Goal: Communication & Community: Answer question/provide support

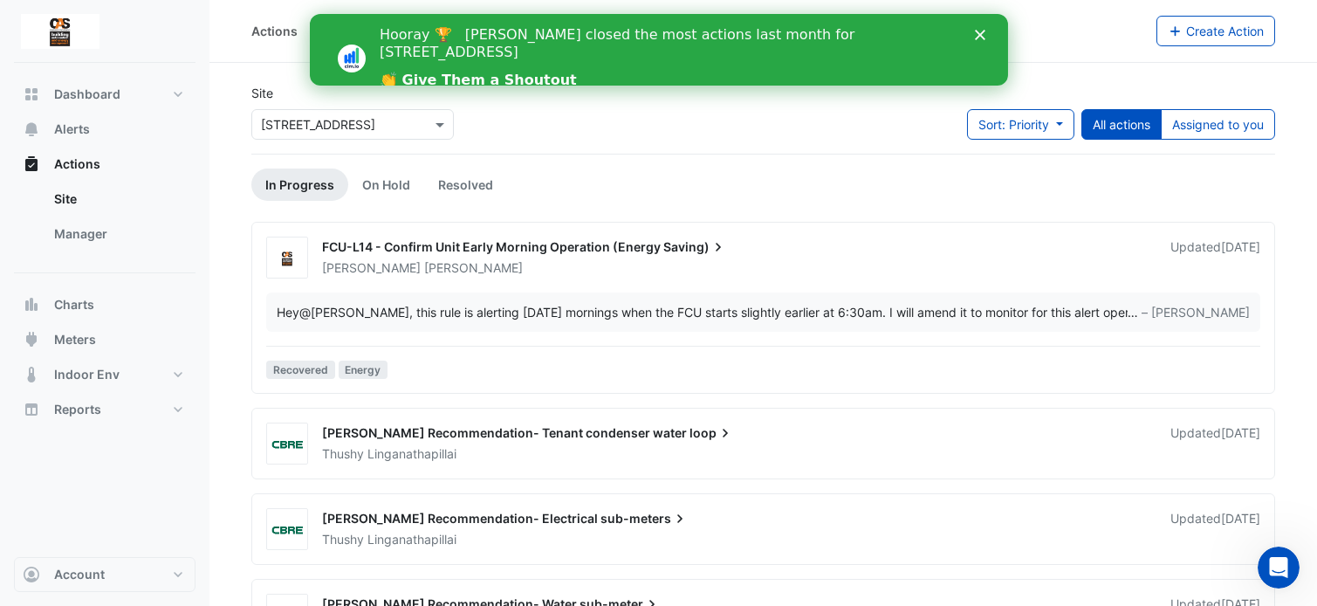
click at [566, 276] on div "FCU-L14 - Confirm Unit Early Morning Operation (Energy Saving) [PERSON_NAME] Up…" at bounding box center [763, 258] width 1008 height 42
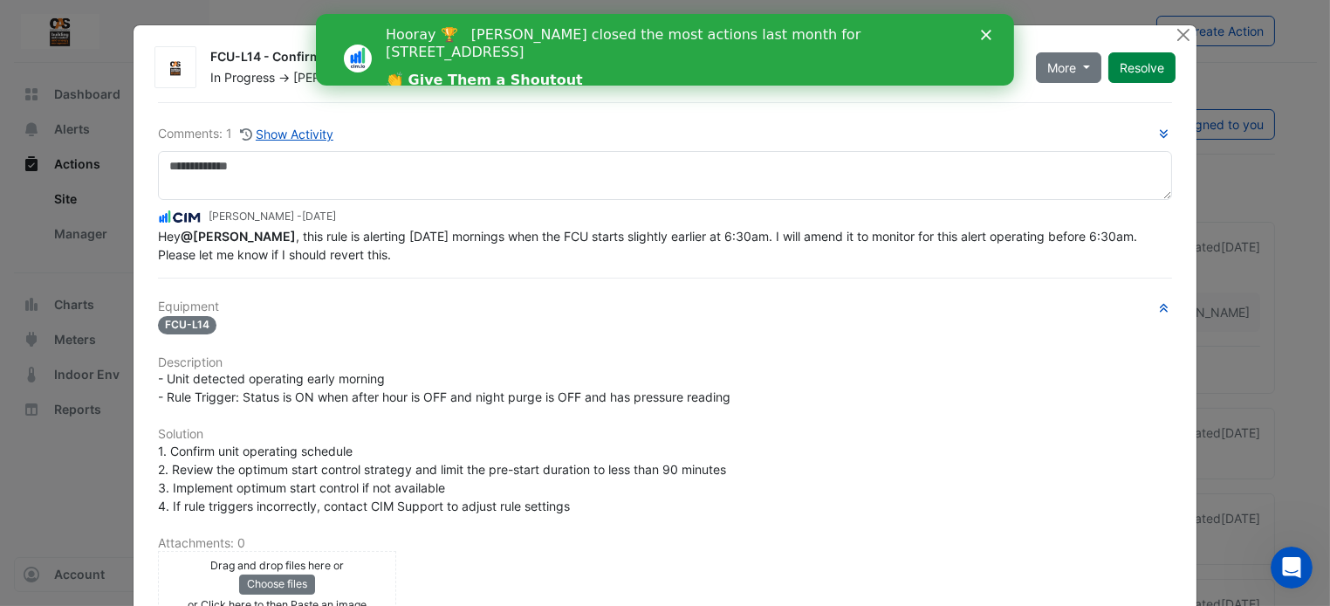
click at [600, 235] on span "Hey @[PERSON_NAME] , this rule is alerting [DATE] mornings when the FCU starts …" at bounding box center [649, 245] width 983 height 33
click at [981, 38] on icon "Close" at bounding box center [986, 35] width 10 height 10
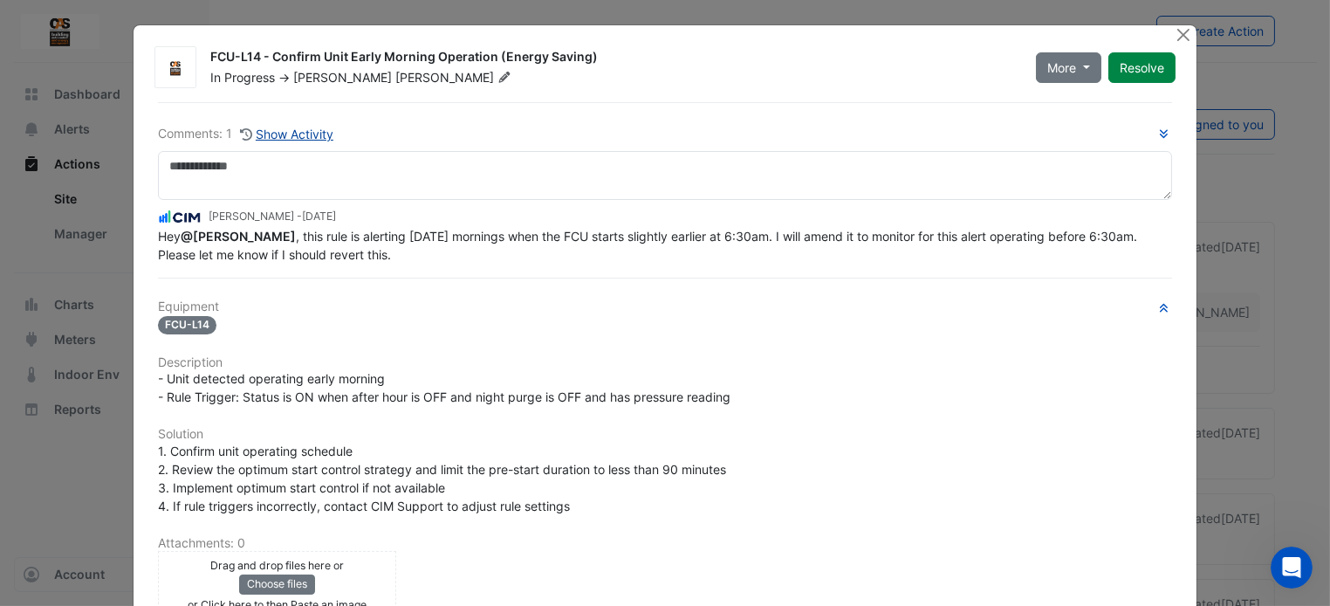
click at [308, 132] on button "Show Activity" at bounding box center [286, 134] width 95 height 20
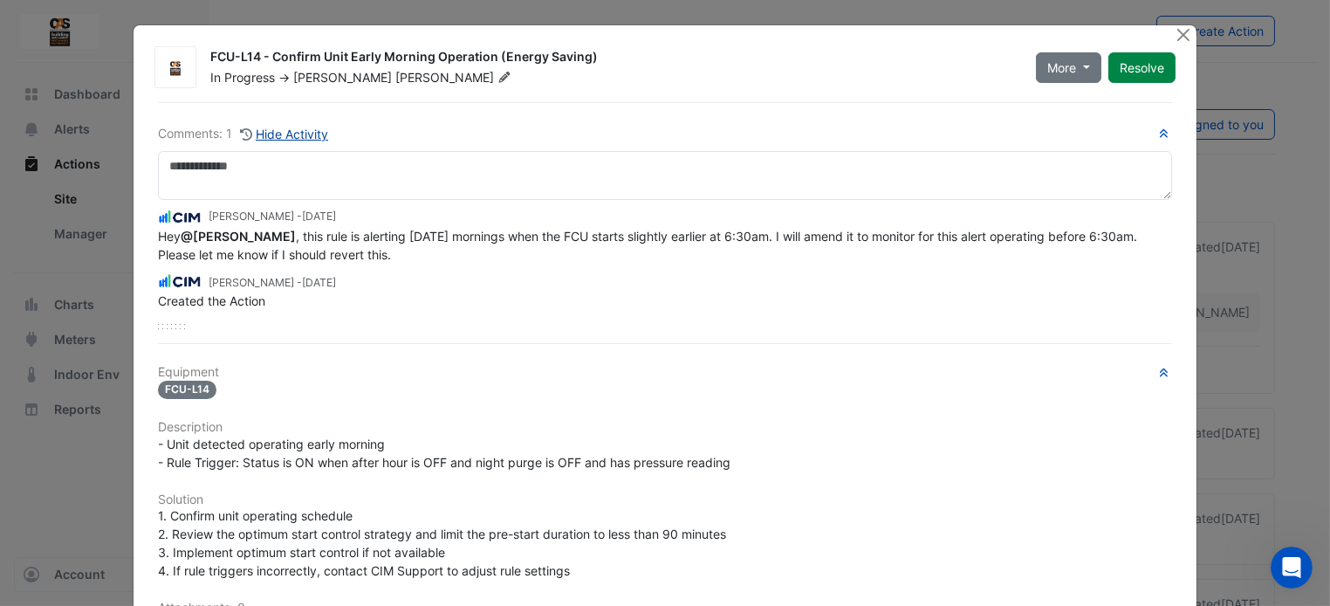
click at [308, 132] on button "Hide Activity" at bounding box center [284, 134] width 90 height 20
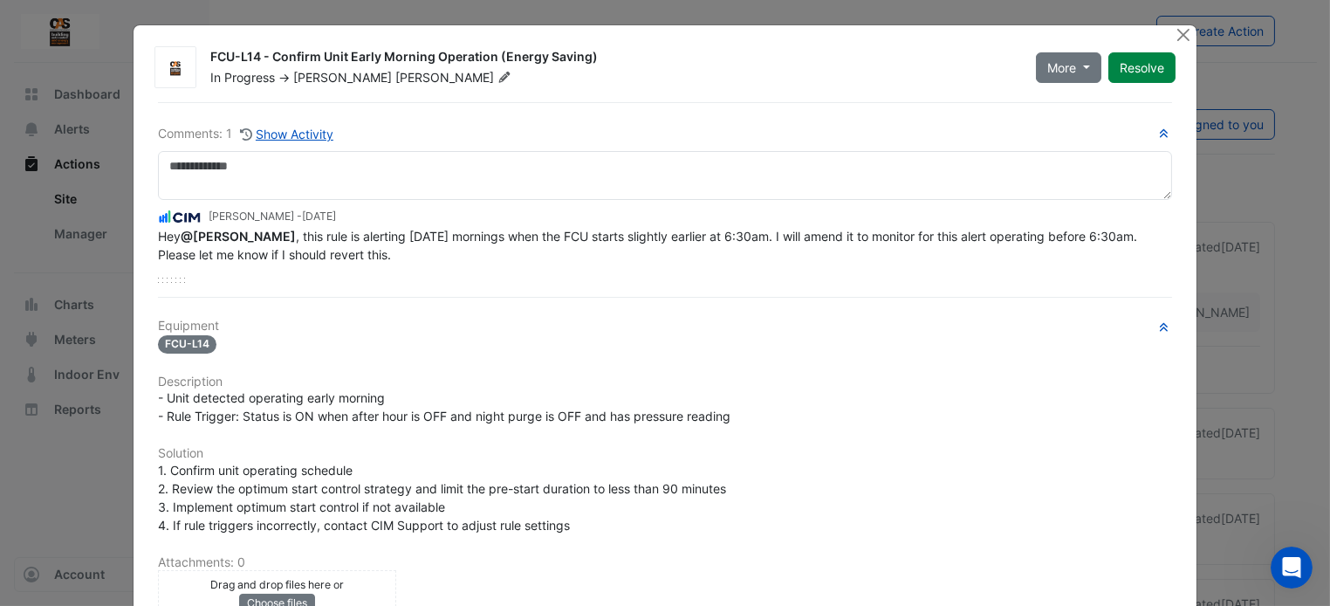
click at [333, 250] on span "Hey @[PERSON_NAME] , this rule is alerting [DATE] mornings when the FCU starts …" at bounding box center [649, 245] width 983 height 33
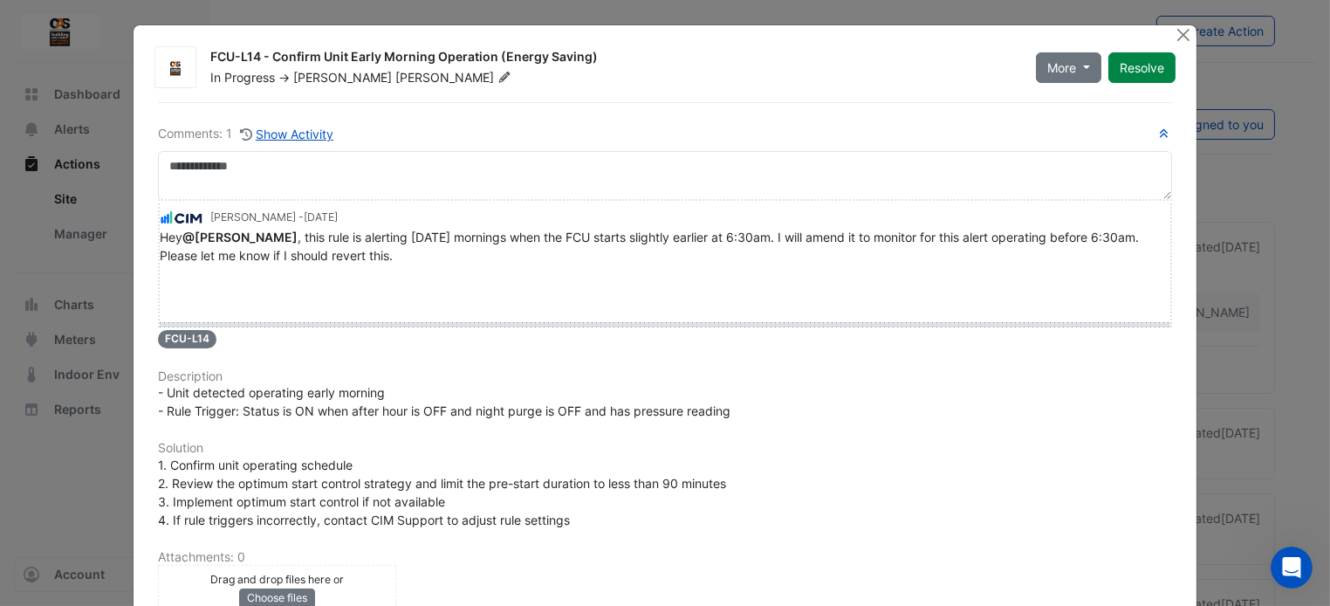
drag, startPoint x: 174, startPoint y: 280, endPoint x: 175, endPoint y: 341, distance: 61.1
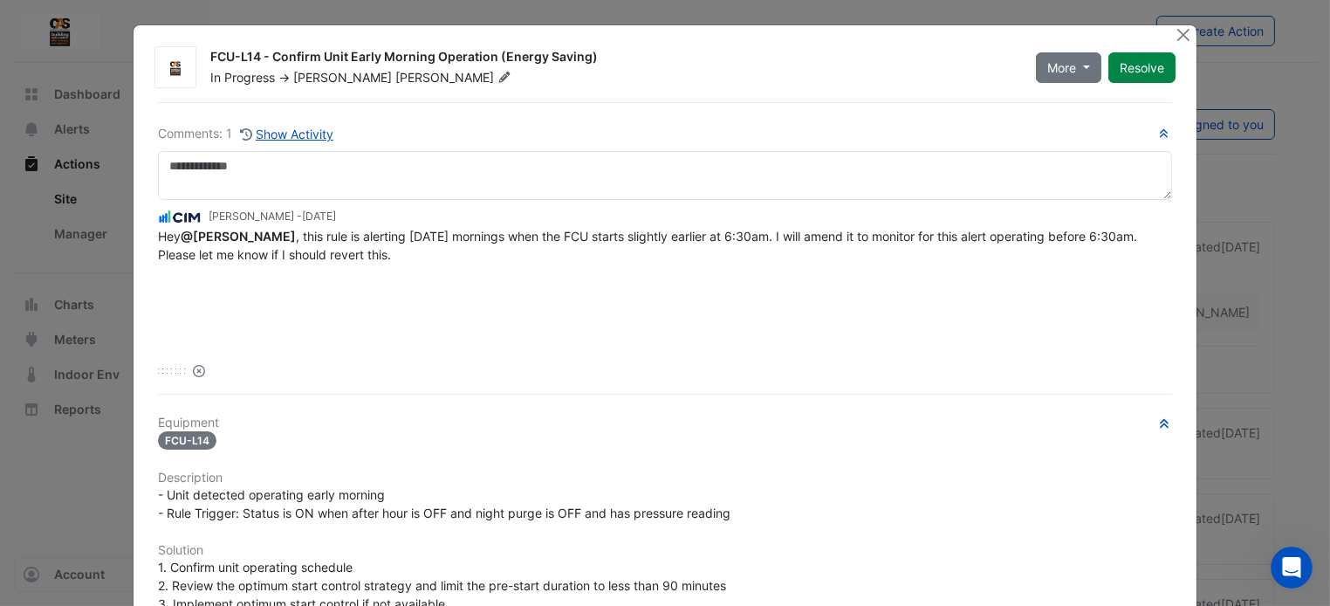
click at [378, 232] on span "Hey @[PERSON_NAME] , this rule is alerting [DATE] mornings when the FCU starts …" at bounding box center [649, 245] width 983 height 33
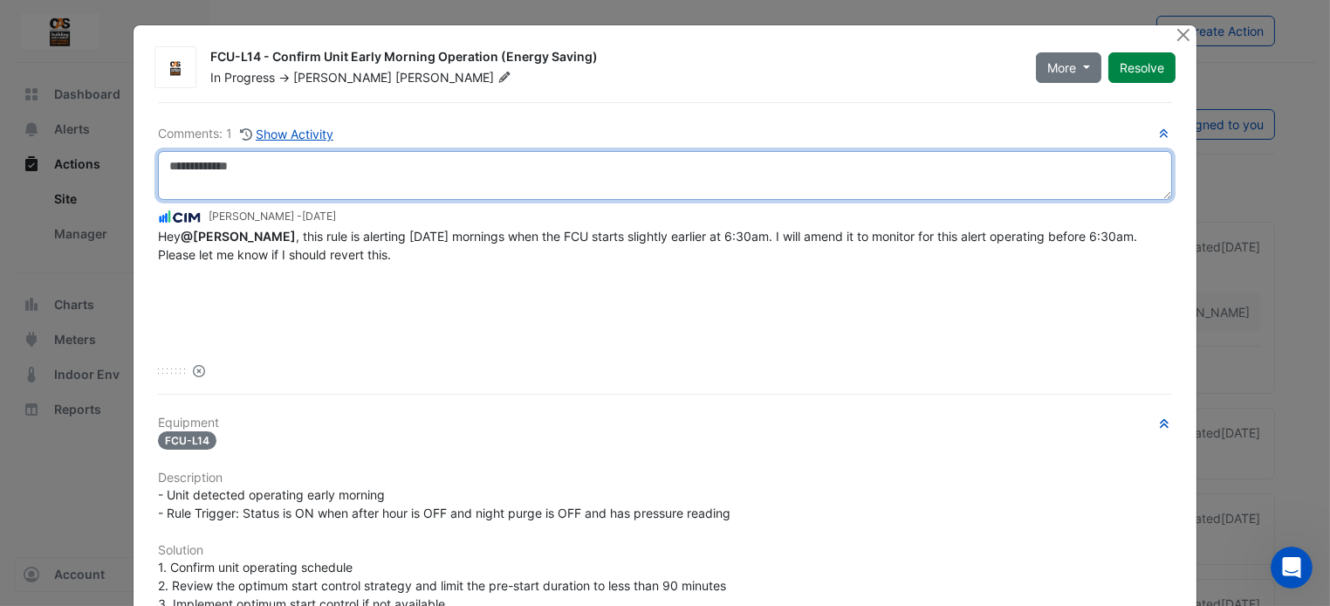
click at [592, 179] on textarea at bounding box center [664, 175] width 1013 height 49
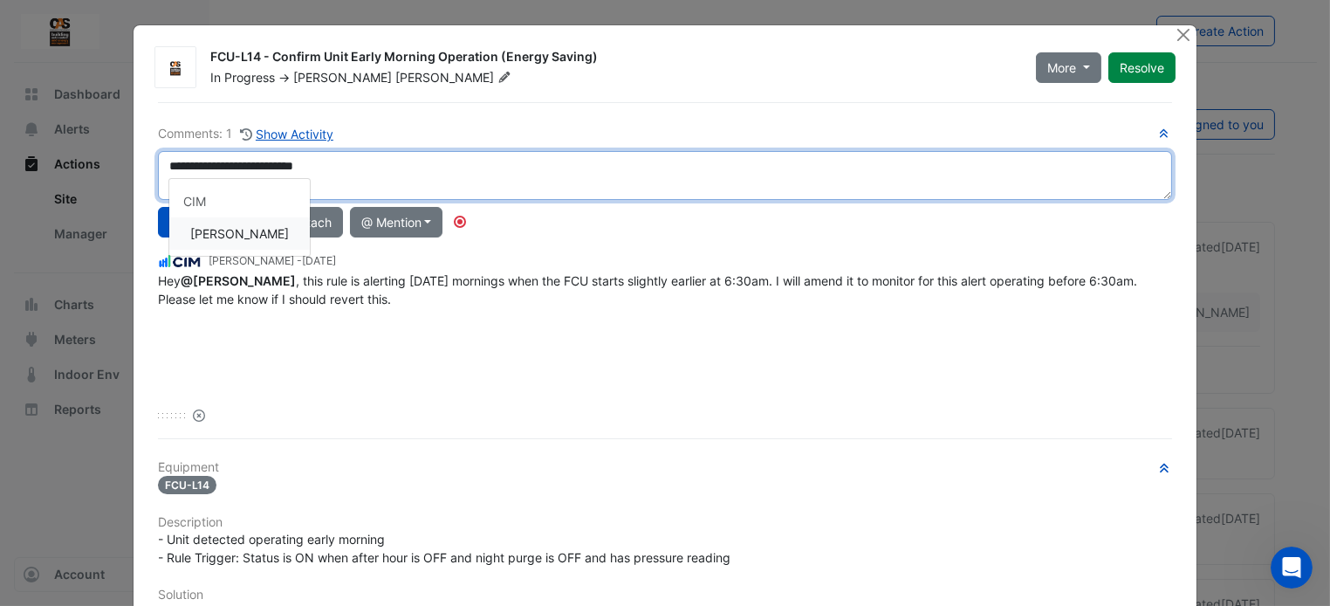
click at [244, 222] on div "**********" at bounding box center [664, 274] width 1013 height 300
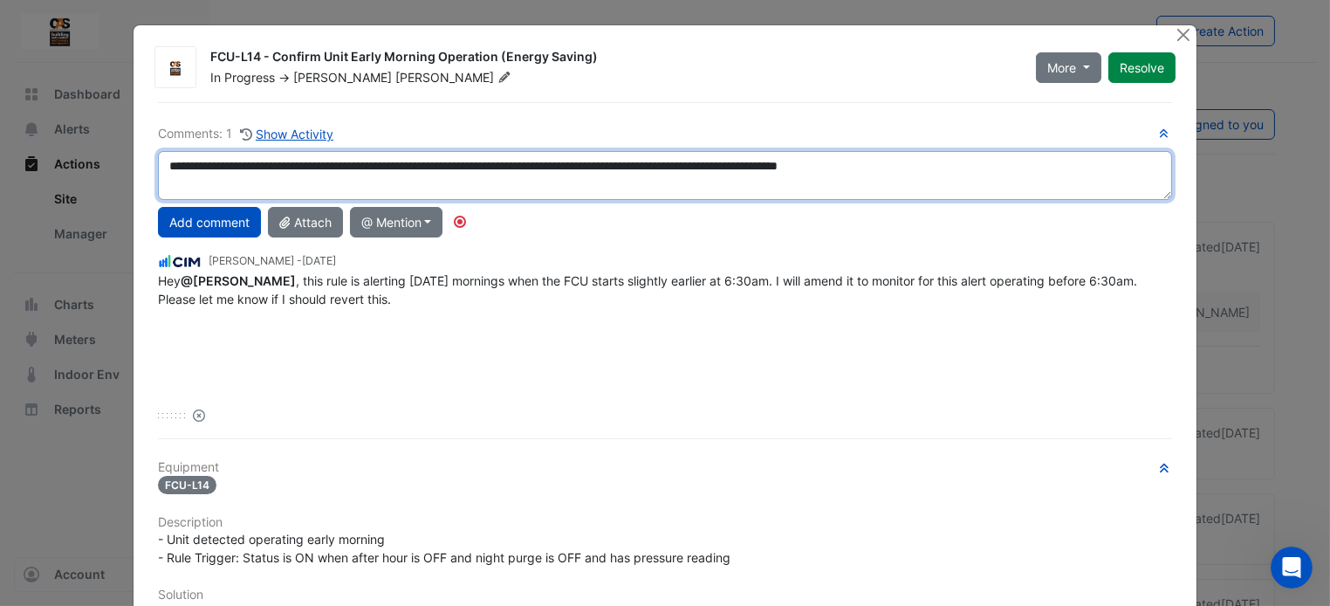
click at [500, 166] on textarea "**********" at bounding box center [664, 175] width 1013 height 49
type textarea "**********"
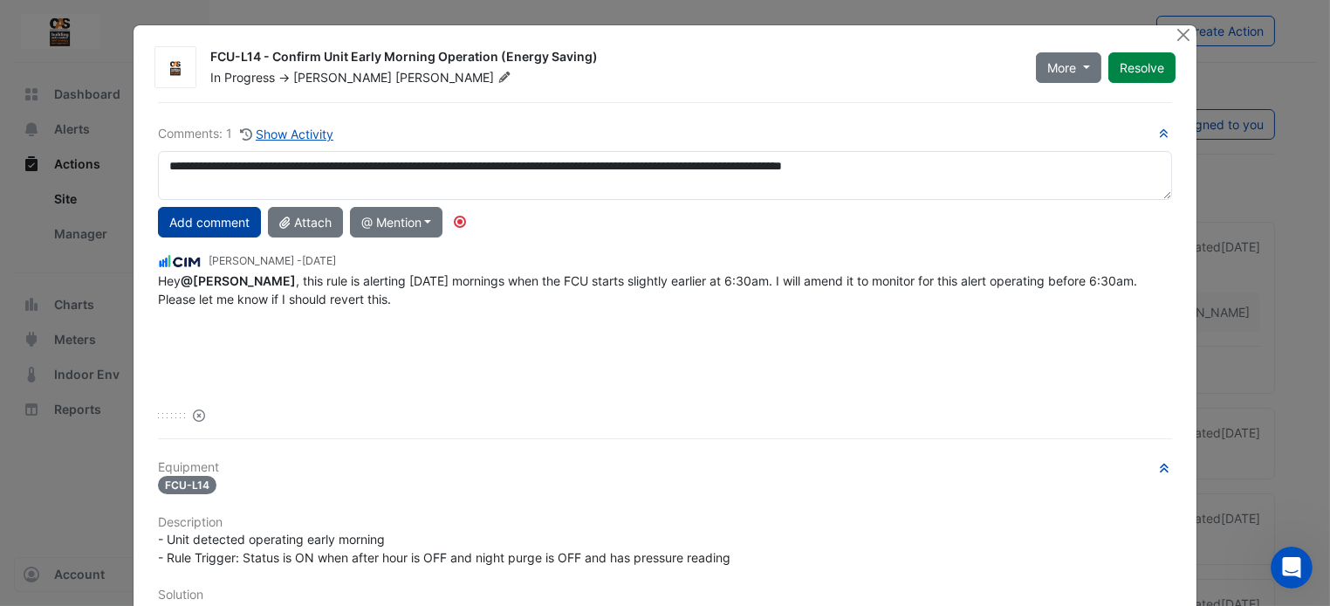
click at [221, 223] on button "Add comment" at bounding box center [209, 222] width 103 height 31
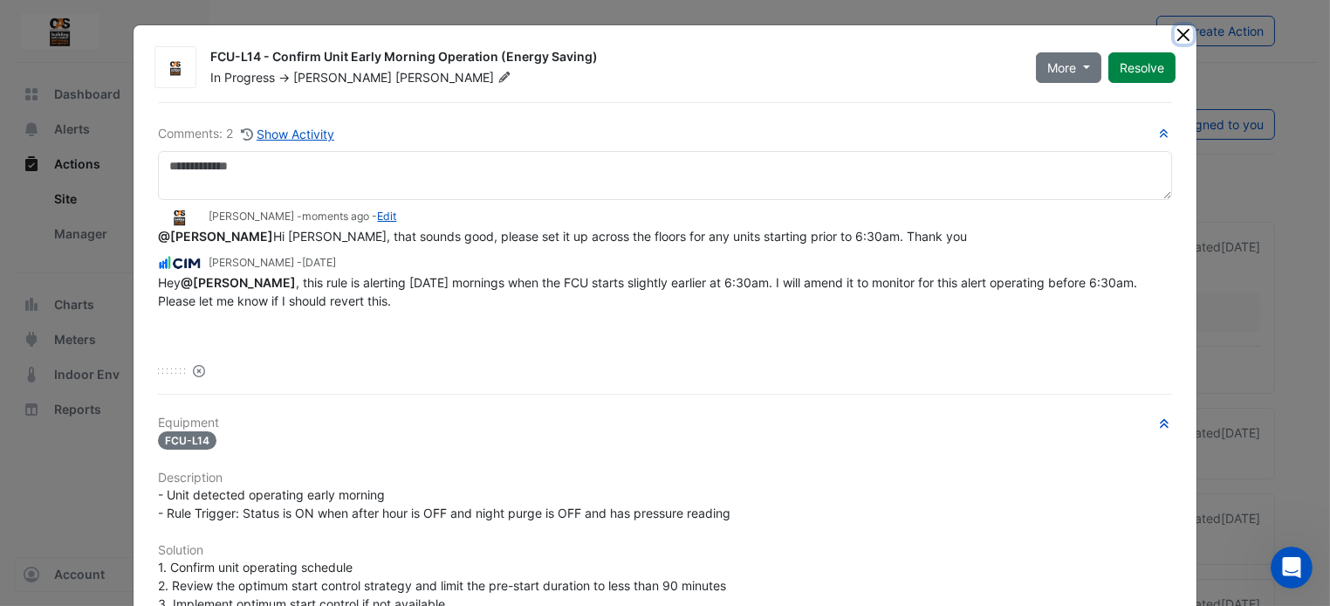
click at [1175, 38] on button "Close" at bounding box center [1184, 34] width 18 height 18
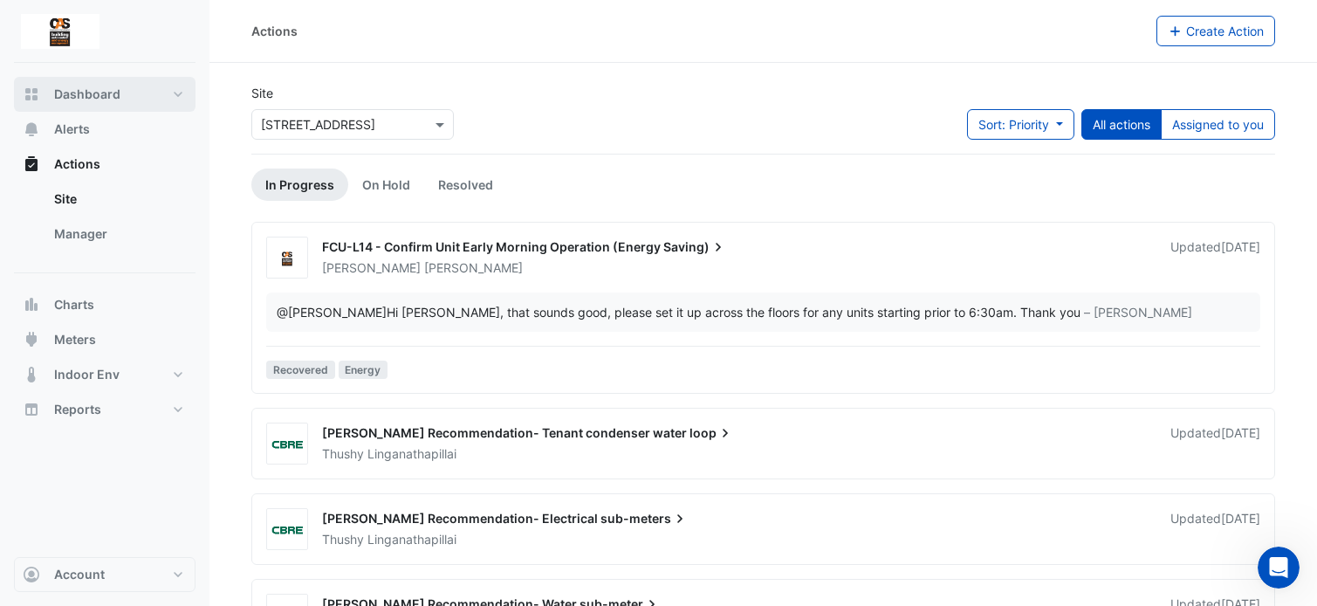
click at [104, 91] on span "Dashboard" at bounding box center [87, 94] width 66 height 17
select select "***"
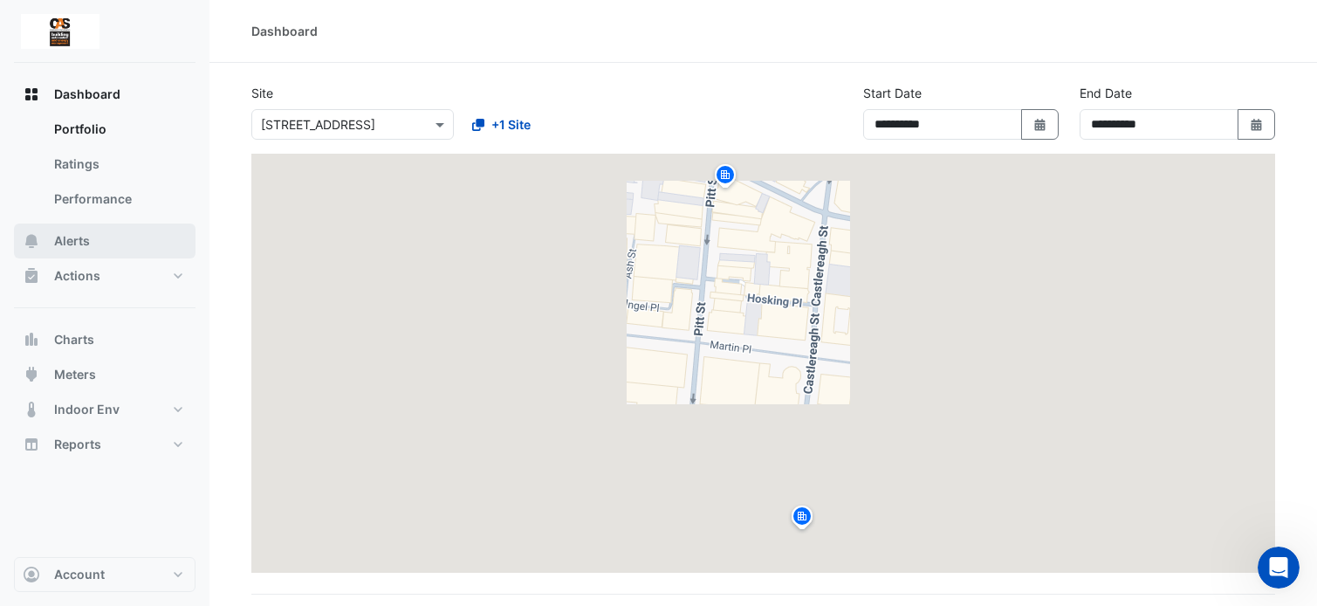
click at [100, 236] on button "Alerts" at bounding box center [105, 240] width 182 height 35
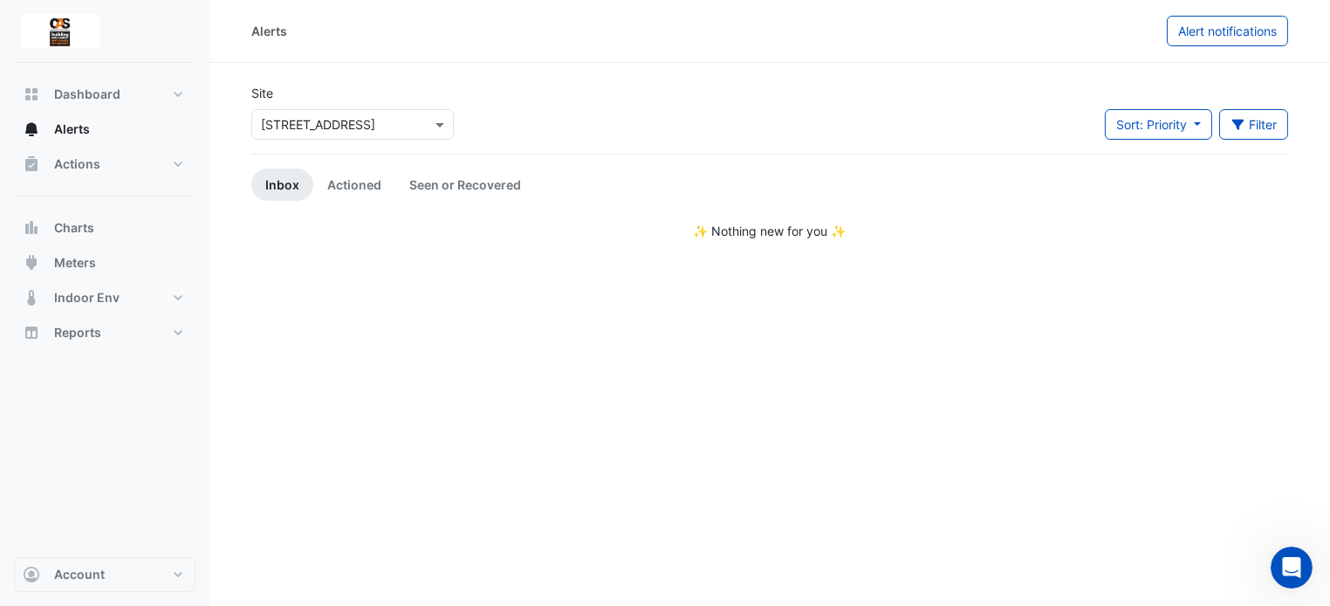
click at [361, 128] on input "text" at bounding box center [335, 125] width 148 height 18
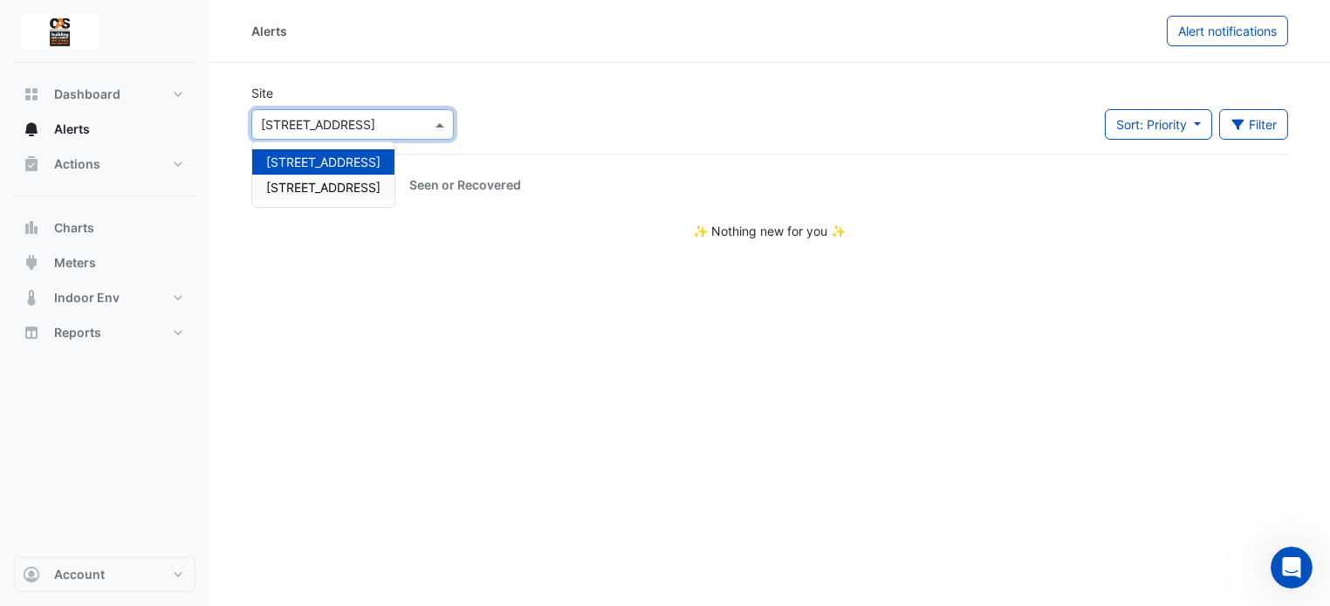
click at [342, 183] on span "[STREET_ADDRESS]" at bounding box center [323, 187] width 114 height 15
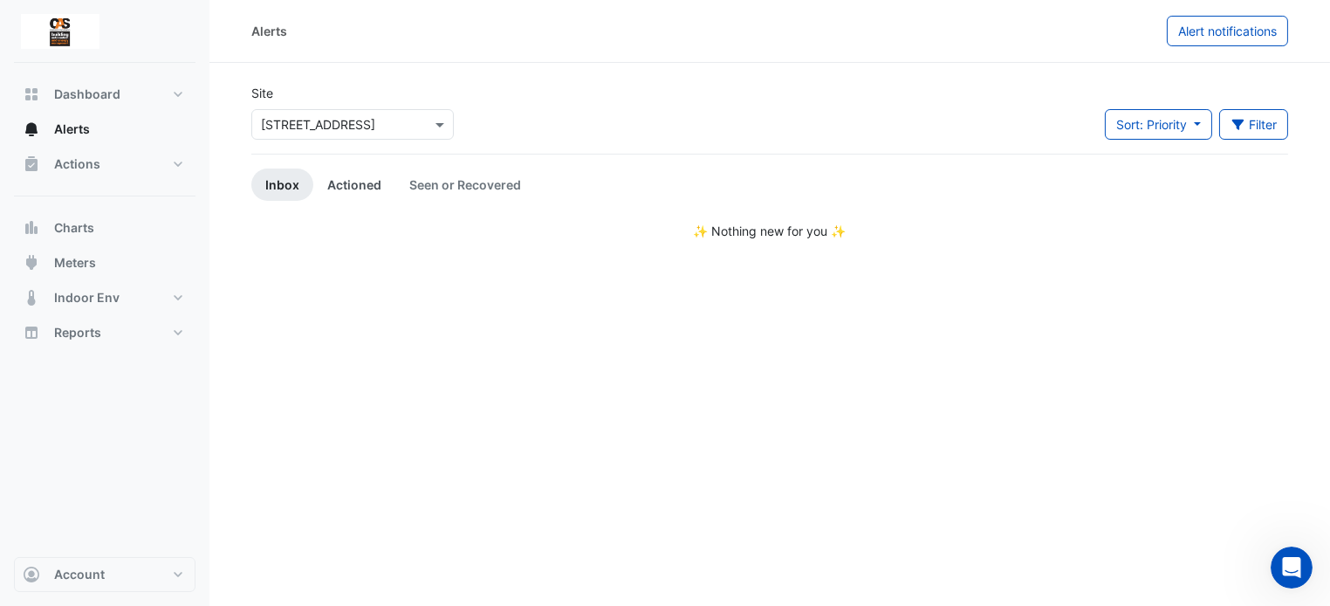
click at [352, 185] on link "Actioned" at bounding box center [354, 184] width 82 height 32
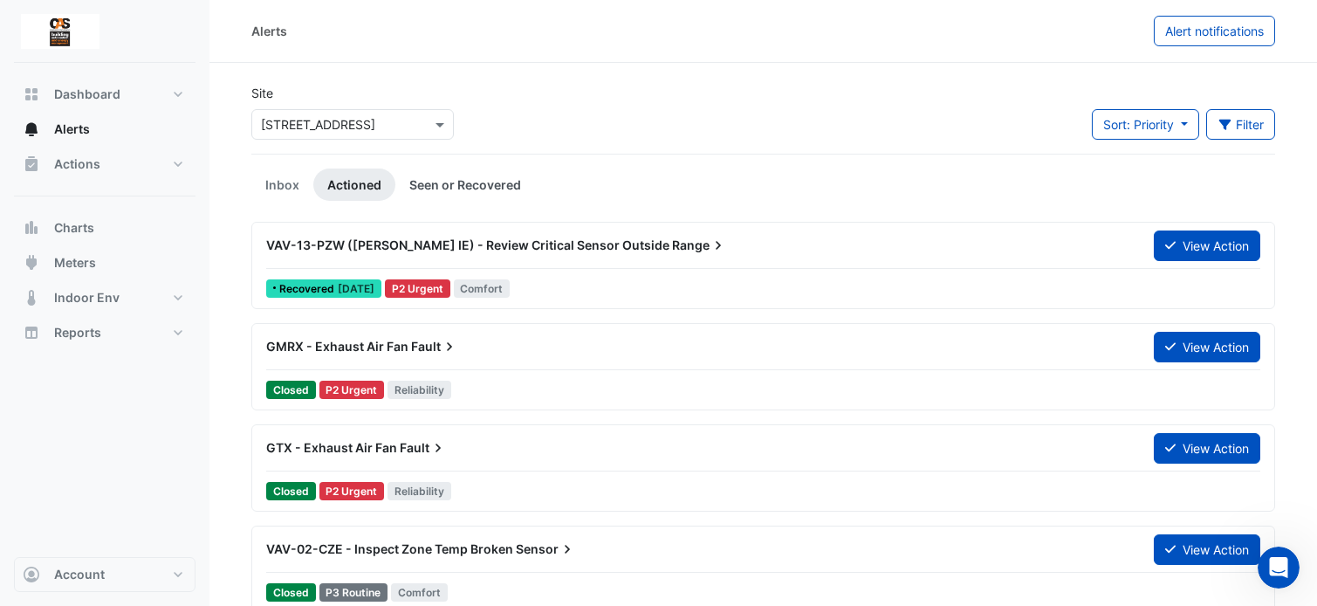
click at [430, 186] on link "Seen or Recovered" at bounding box center [465, 184] width 140 height 32
